Goal: Information Seeking & Learning: Learn about a topic

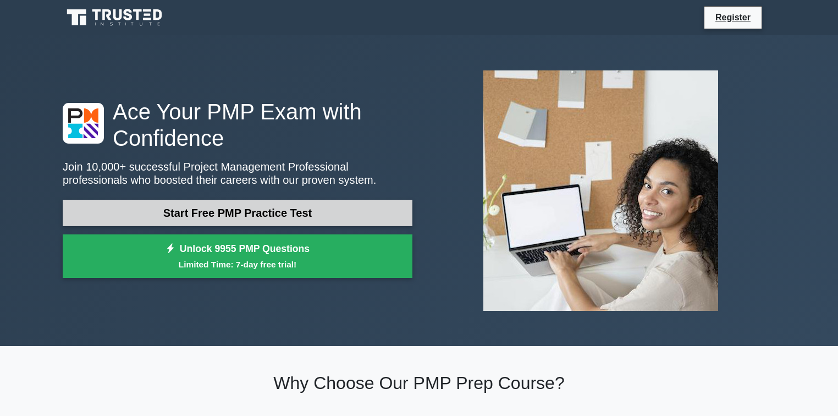
click at [248, 212] on link "Start Free PMP Practice Test" at bounding box center [238, 213] width 350 height 26
click at [248, 216] on link "Start Free PMP Practice Test" at bounding box center [238, 213] width 350 height 26
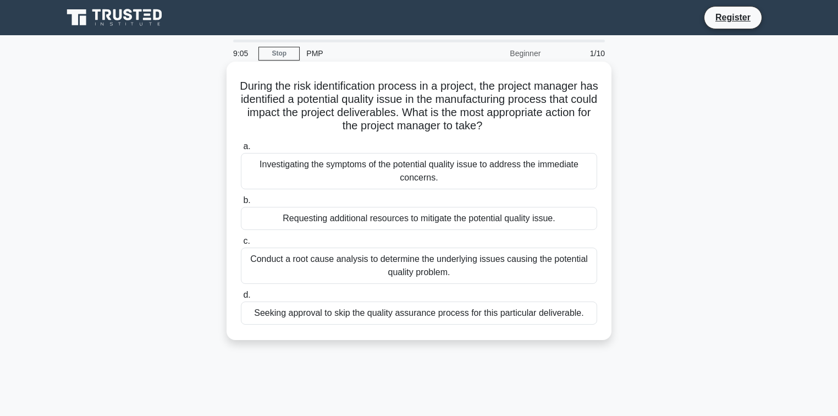
click at [336, 260] on div "Conduct a root cause analysis to determine the underlying issues causing the po…" at bounding box center [419, 266] width 356 height 36
click at [241, 245] on input "c. Conduct a root cause analysis to determine the underlying issues causing the…" at bounding box center [241, 241] width 0 height 7
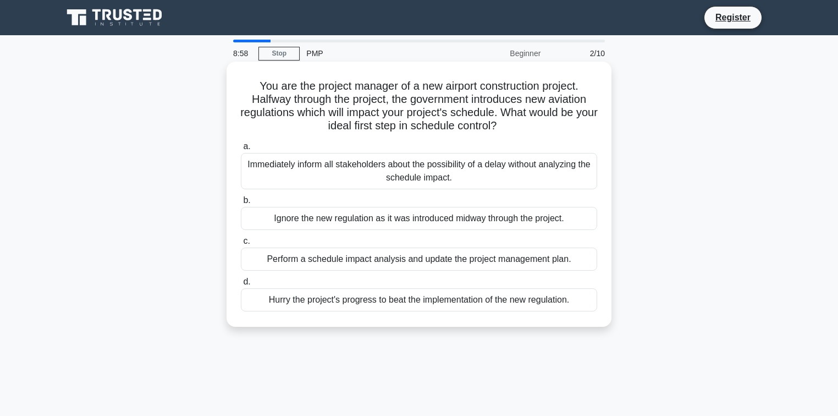
click at [336, 262] on div "Perform a schedule impact analysis and update the project management plan." at bounding box center [419, 259] width 356 height 23
click at [241, 245] on input "c. Perform a schedule impact analysis and update the project management plan." at bounding box center [241, 241] width 0 height 7
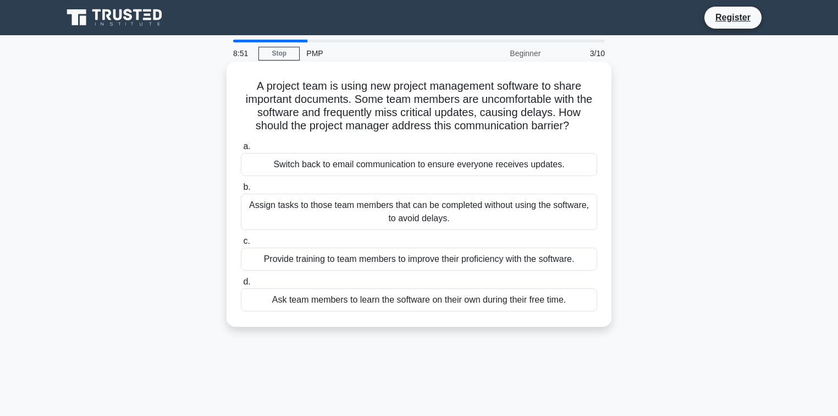
click at [326, 261] on div "Provide training to team members to improve their proficiency with the software." at bounding box center [419, 259] width 356 height 23
click at [241, 245] on input "c. Provide training to team members to improve their proficiency with the softw…" at bounding box center [241, 241] width 0 height 7
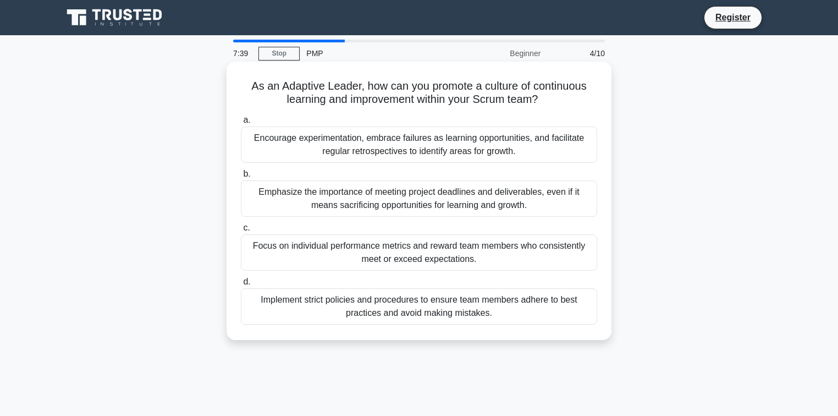
click at [256, 137] on div "Encourage experimentation, embrace failures as learning opportunities, and faci…" at bounding box center [419, 145] width 356 height 36
click at [241, 124] on input "a. Encourage experimentation, embrace failures as learning opportunities, and f…" at bounding box center [241, 120] width 0 height 7
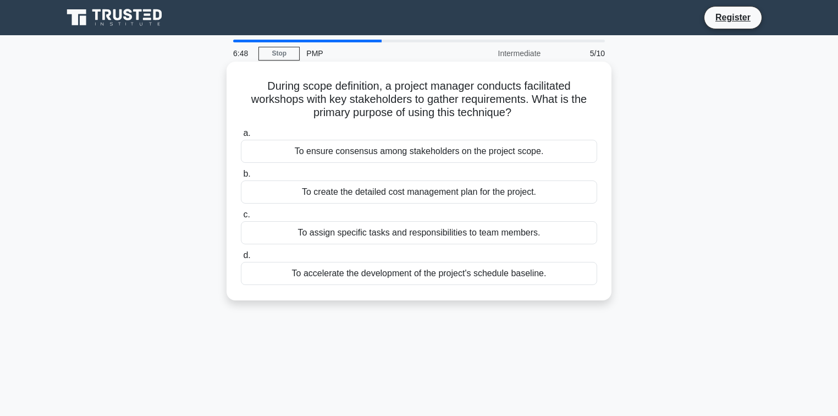
click at [440, 235] on div "To assign specific tasks and responsibilities to team members." at bounding box center [419, 232] width 356 height 23
click at [241, 218] on input "c. To assign specific tasks and responsibilities to team members." at bounding box center [241, 214] width 0 height 7
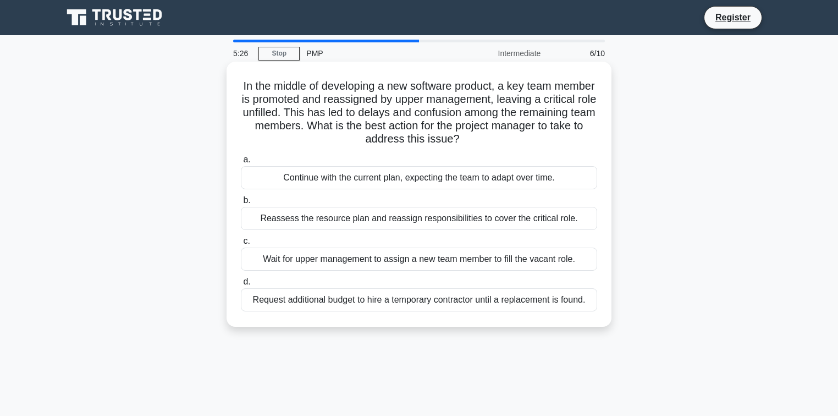
click at [391, 220] on div "Reassess the resource plan and reassign responsibilities to cover the critical …" at bounding box center [419, 218] width 356 height 23
click at [241, 204] on input "b. Reassess the resource plan and reassign responsibilities to cover the critic…" at bounding box center [241, 200] width 0 height 7
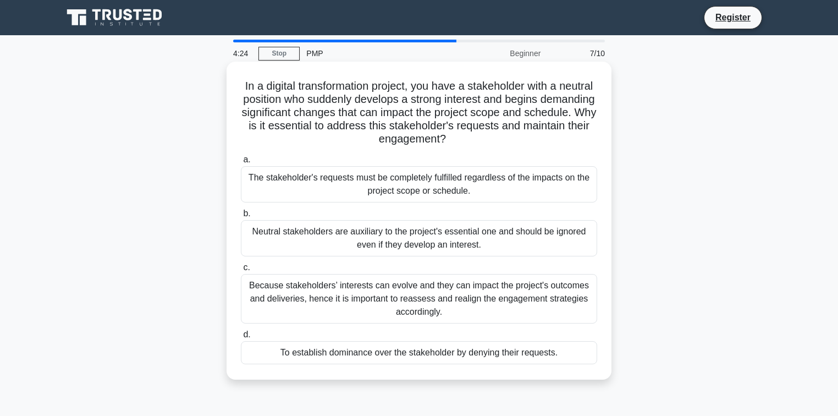
click at [368, 301] on div "Because stakeholders’ interests can evolve and they can impact the project's ou…" at bounding box center [419, 299] width 356 height 50
click at [241, 271] on input "c. Because stakeholders’ interests can evolve and they can impact the project's…" at bounding box center [241, 267] width 0 height 7
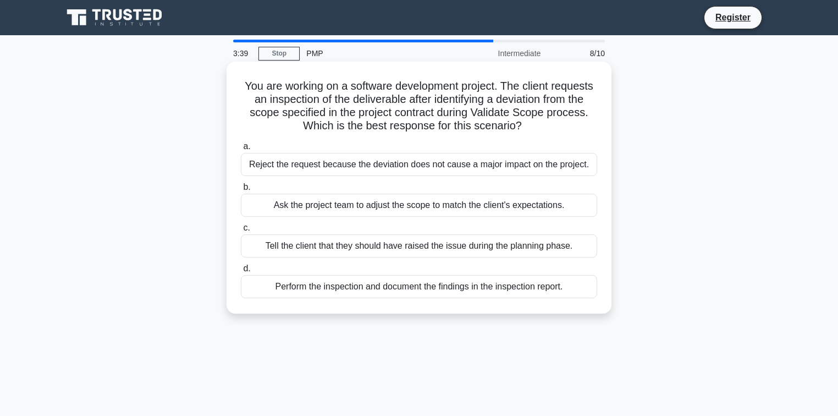
drag, startPoint x: 243, startPoint y: 88, endPoint x: 544, endPoint y: 129, distance: 303.7
click at [544, 129] on h5 "You are working on a software development project. The client requests an inspe…" at bounding box center [419, 106] width 359 height 54
copy h5 "ou are working on a software development project. The client requests an inspec…"
click at [382, 288] on div "Perform the inspection and document the findings in the inspection report." at bounding box center [419, 286] width 356 height 23
click at [241, 272] on input "d. Perform the inspection and document the findings in the inspection report." at bounding box center [241, 268] width 0 height 7
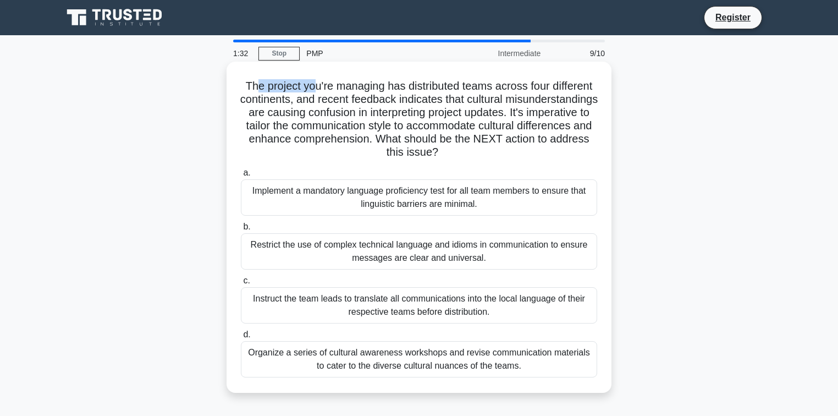
drag, startPoint x: 251, startPoint y: 86, endPoint x: 309, endPoint y: 87, distance: 58.3
click at [309, 88] on h5 "The project you're managing has distributed teams across four different contine…" at bounding box center [419, 119] width 359 height 80
drag, startPoint x: 240, startPoint y: 86, endPoint x: 545, endPoint y: 152, distance: 311.9
click at [545, 152] on div "The project you're managing has distributed teams across four different contine…" at bounding box center [419, 227] width 376 height 322
copy h5 "The project you're managing has distributed teams across four different contine…"
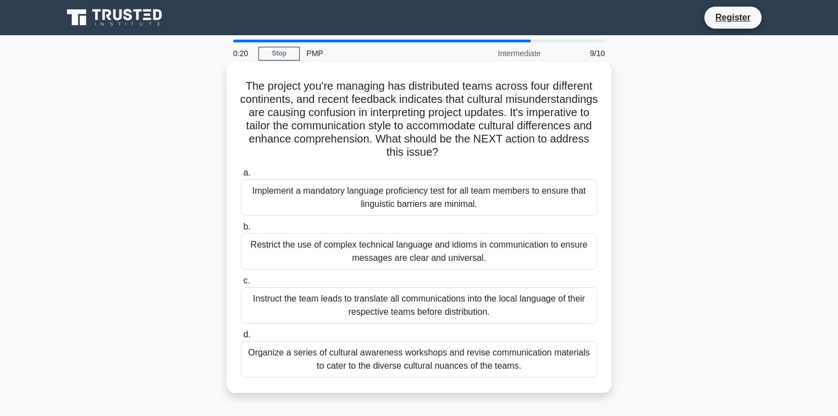
click at [405, 357] on div "Organize a series of cultural awareness workshops and revise communication mate…" at bounding box center [419, 359] width 356 height 36
click at [241, 338] on input "d. Organize a series of cultural awareness workshops and revise communication m…" at bounding box center [241, 334] width 0 height 7
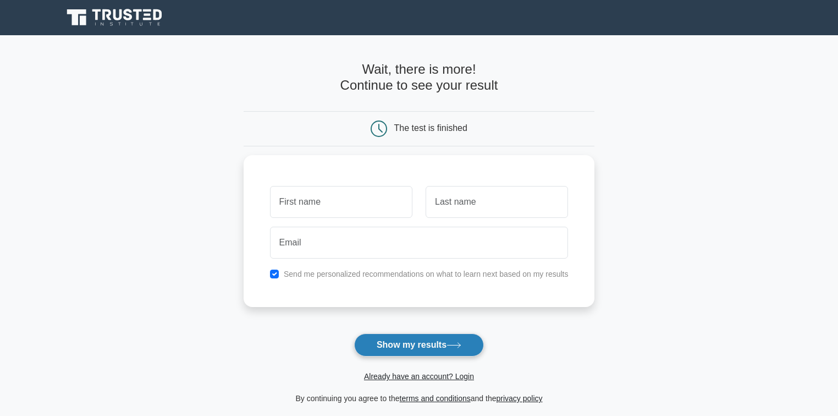
click at [403, 341] on button "Show my results" at bounding box center [419, 344] width 130 height 23
